Goal: Information Seeking & Learning: Learn about a topic

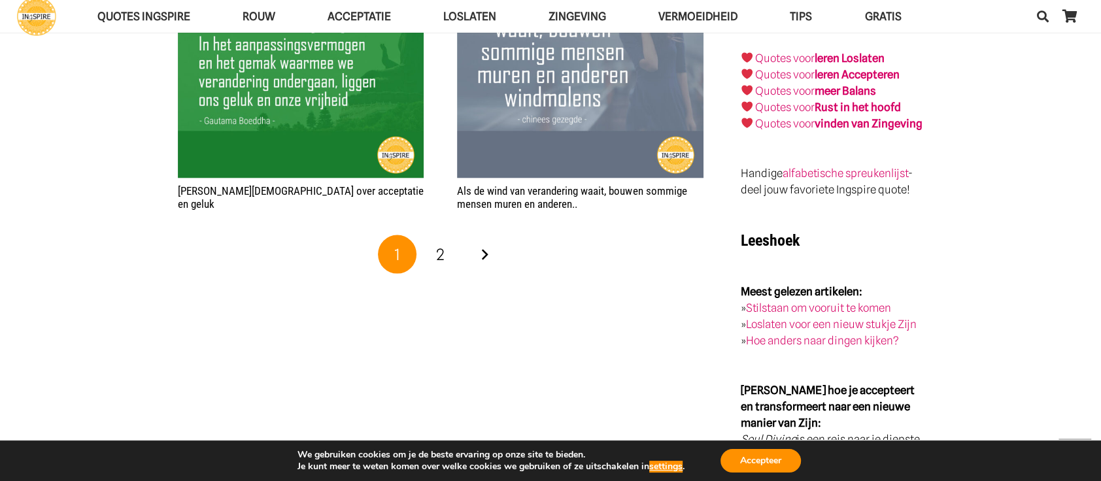
scroll to position [2254, 0]
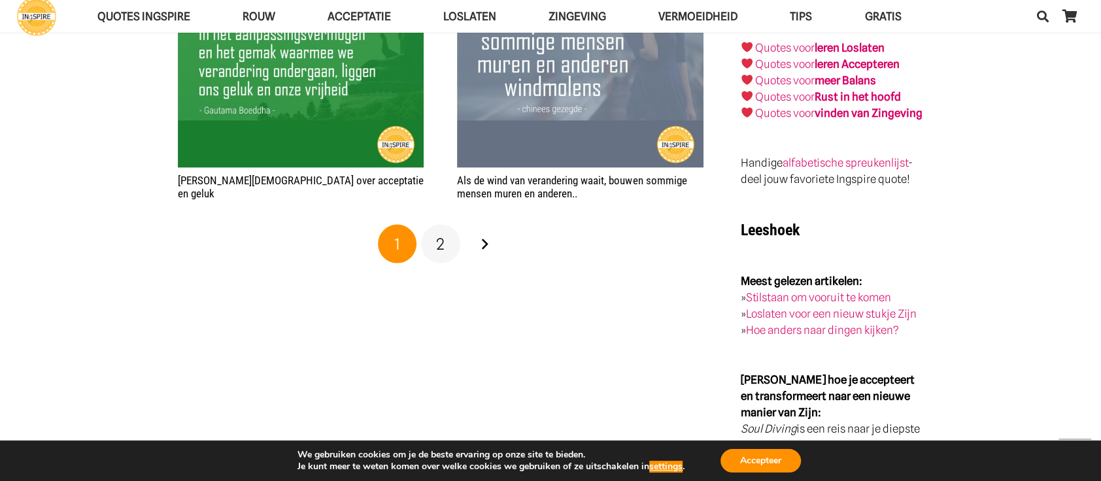
click at [442, 239] on span "2" at bounding box center [440, 244] width 8 height 19
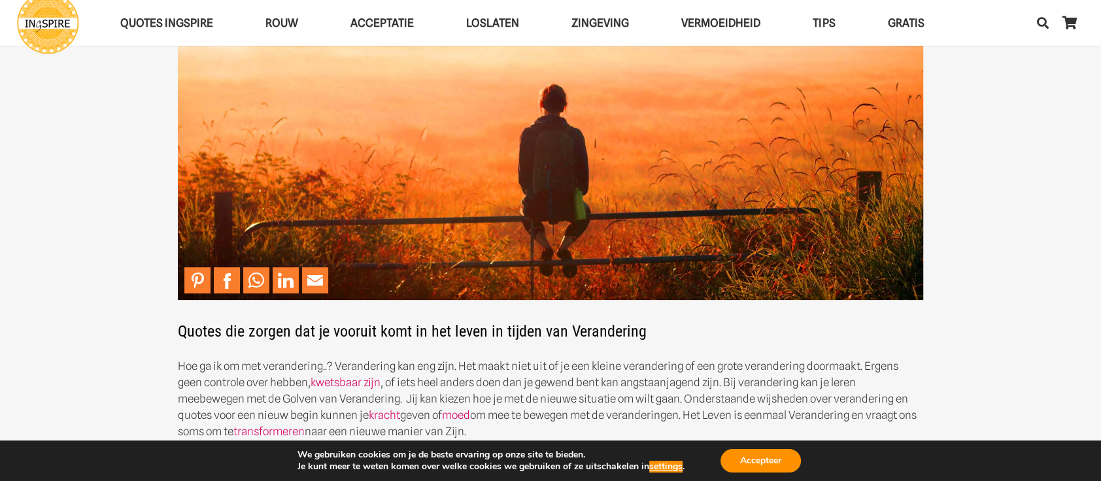
scroll to position [97, 0]
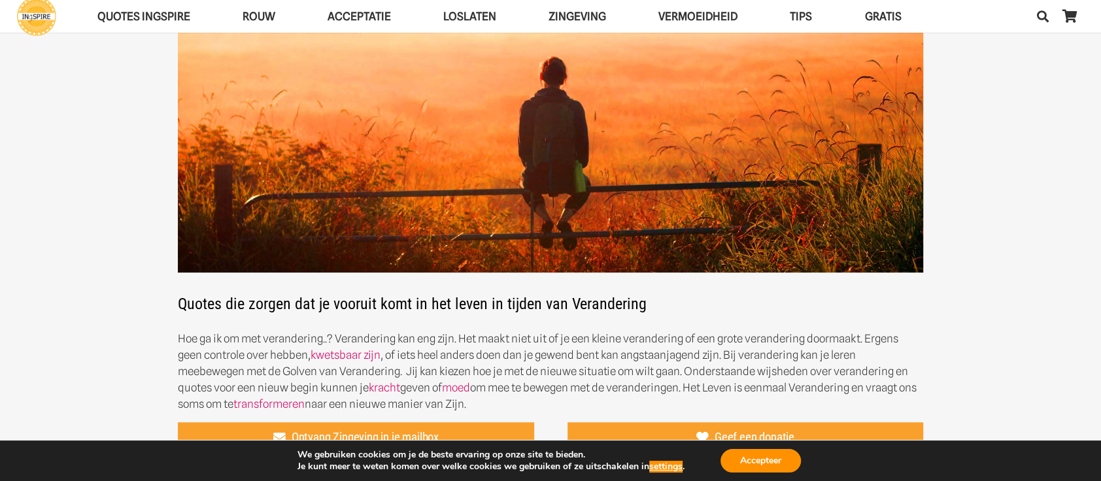
drag, startPoint x: 337, startPoint y: 335, endPoint x: 456, endPoint y: 363, distance: 121.7
click at [456, 363] on p "Hoe ga ik om met verandering..? Verandering kan eng zijn. Het maakt niet uit of…" at bounding box center [550, 372] width 745 height 82
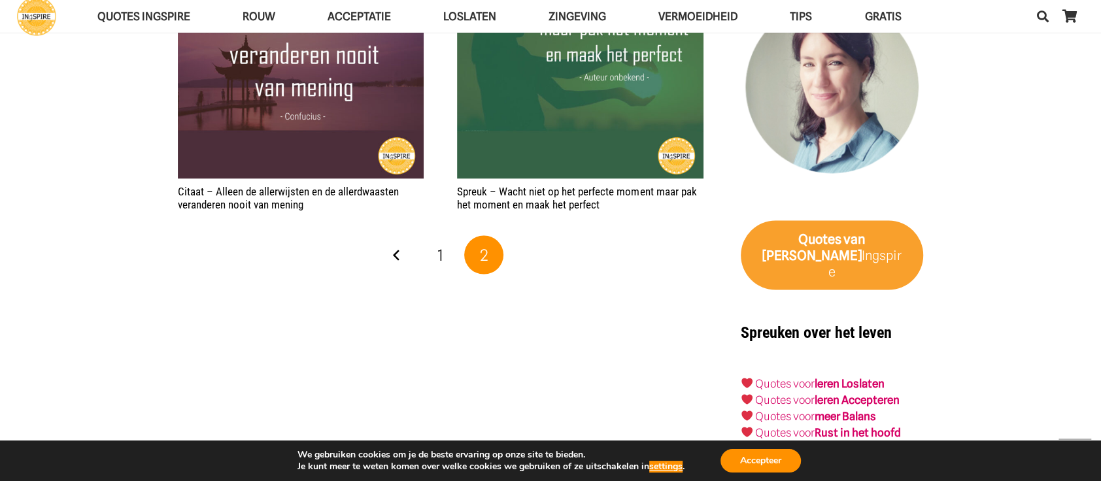
scroll to position [1960, 0]
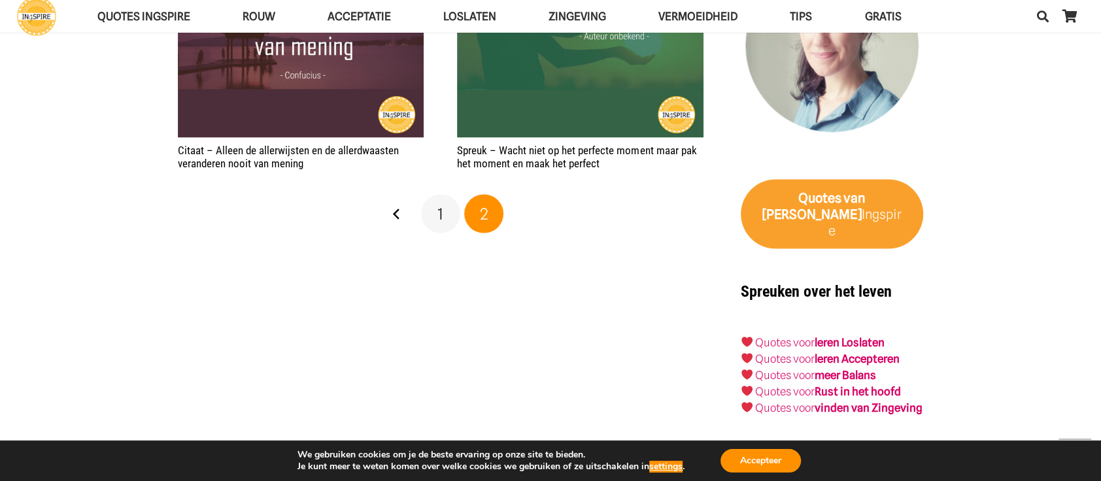
click at [440, 214] on span "1" at bounding box center [440, 213] width 6 height 19
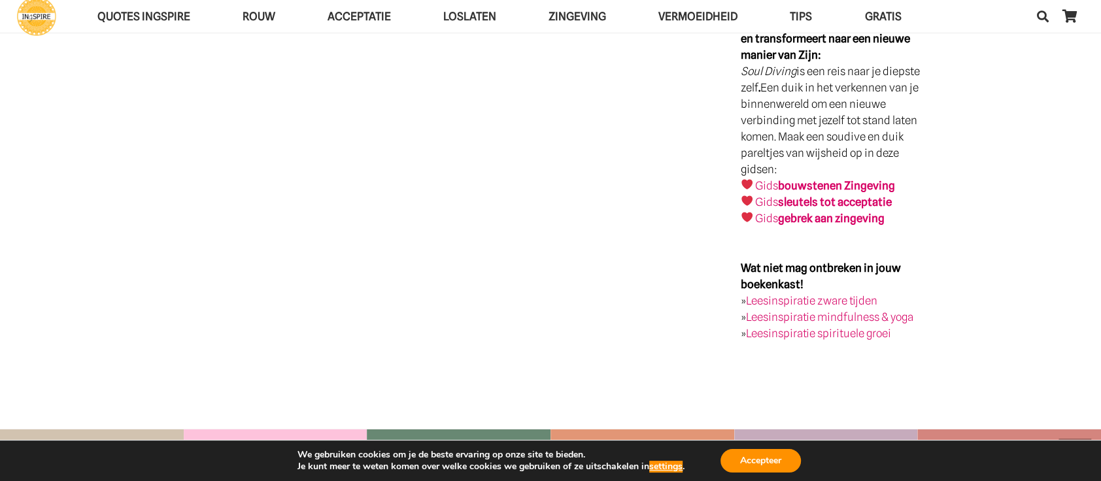
scroll to position [2058, 0]
